Goal: Task Accomplishment & Management: Manage account settings

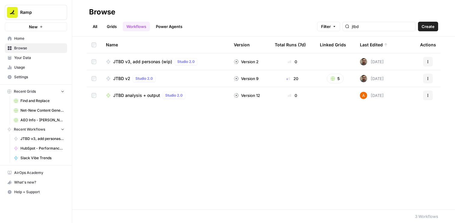
click at [32, 79] on span "Settings" at bounding box center [39, 76] width 50 height 5
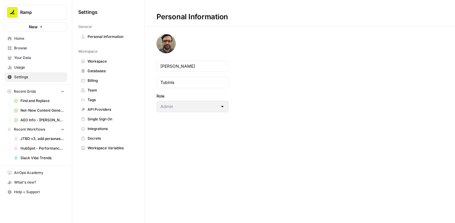
click at [89, 88] on span "Team" at bounding box center [112, 90] width 48 height 5
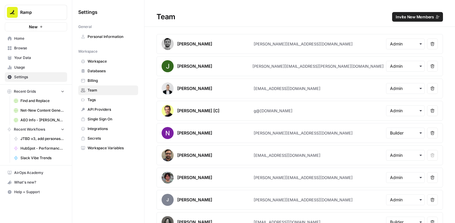
click at [406, 16] on span "Invite New Members" at bounding box center [415, 17] width 38 height 6
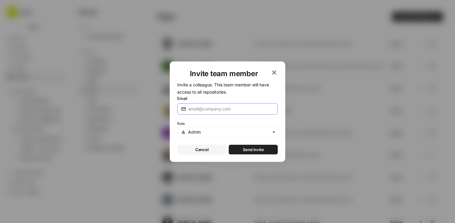
click at [218, 111] on input "Email" at bounding box center [230, 109] width 85 height 6
paste input "[EMAIL_ADDRESS][DOMAIN_NAME]"
type input "[EMAIL_ADDRESS][DOMAIN_NAME]"
click at [216, 130] on input "text" at bounding box center [231, 132] width 86 height 6
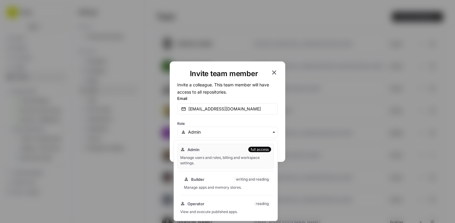
click at [216, 175] on div "Builder writing and reading Manage apps and memory stores." at bounding box center [227, 183] width 93 height 19
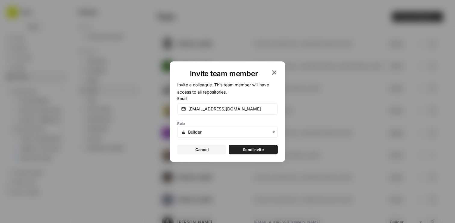
click at [245, 146] on button "Send invite" at bounding box center [253, 150] width 49 height 10
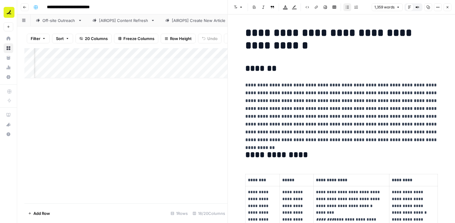
scroll to position [0, 199]
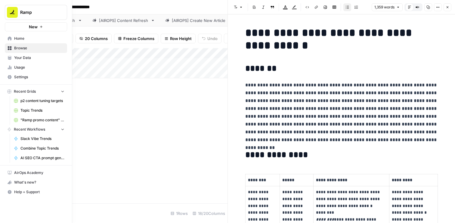
click at [23, 45] on link "Browse" at bounding box center [36, 48] width 62 height 10
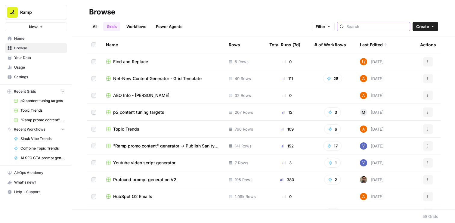
click at [369, 25] on input "search" at bounding box center [376, 26] width 61 height 6
type input "luke"
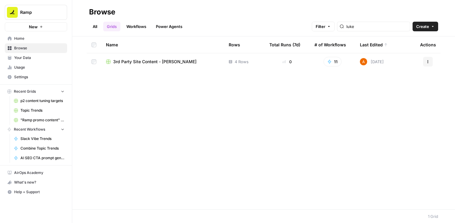
click at [166, 63] on span "3rd Party Site Content - Luke" at bounding box center [154, 62] width 83 height 6
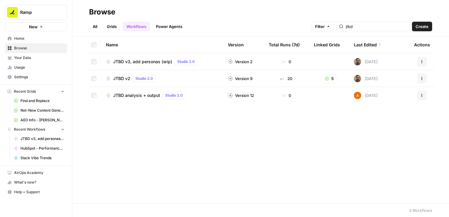
click at [30, 75] on span "Settings" at bounding box center [39, 76] width 50 height 5
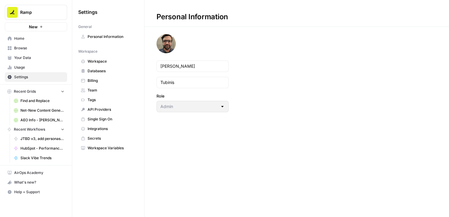
click at [114, 91] on span "Team" at bounding box center [112, 90] width 48 height 5
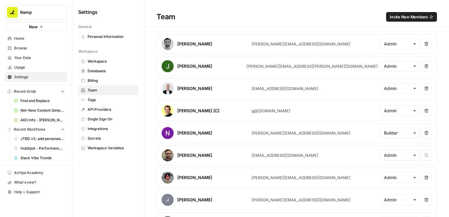
click at [395, 17] on span "Invite New Members" at bounding box center [409, 17] width 38 height 6
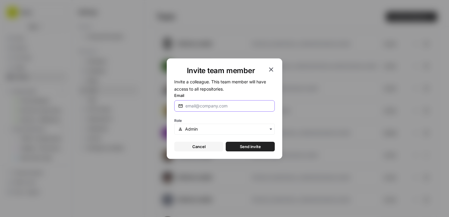
click at [212, 108] on input "Email" at bounding box center [227, 106] width 85 height 6
paste input "[EMAIL_ADDRESS][DOMAIN_NAME]"
type input "[EMAIL_ADDRESS][DOMAIN_NAME]"
click at [215, 127] on input "text" at bounding box center [228, 129] width 86 height 6
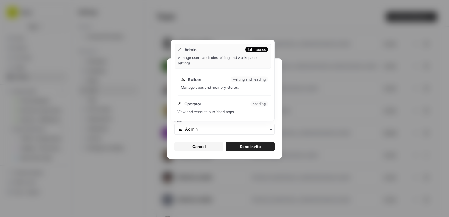
click at [215, 82] on div "Builder writing and reading" at bounding box center [224, 79] width 87 height 6
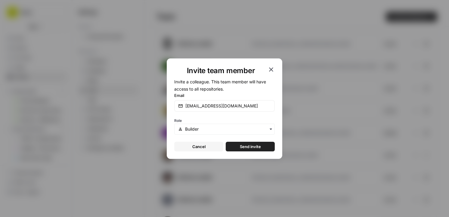
click at [244, 147] on span "Send invite" at bounding box center [250, 147] width 21 height 6
